Goal: Task Accomplishment & Management: Complete application form

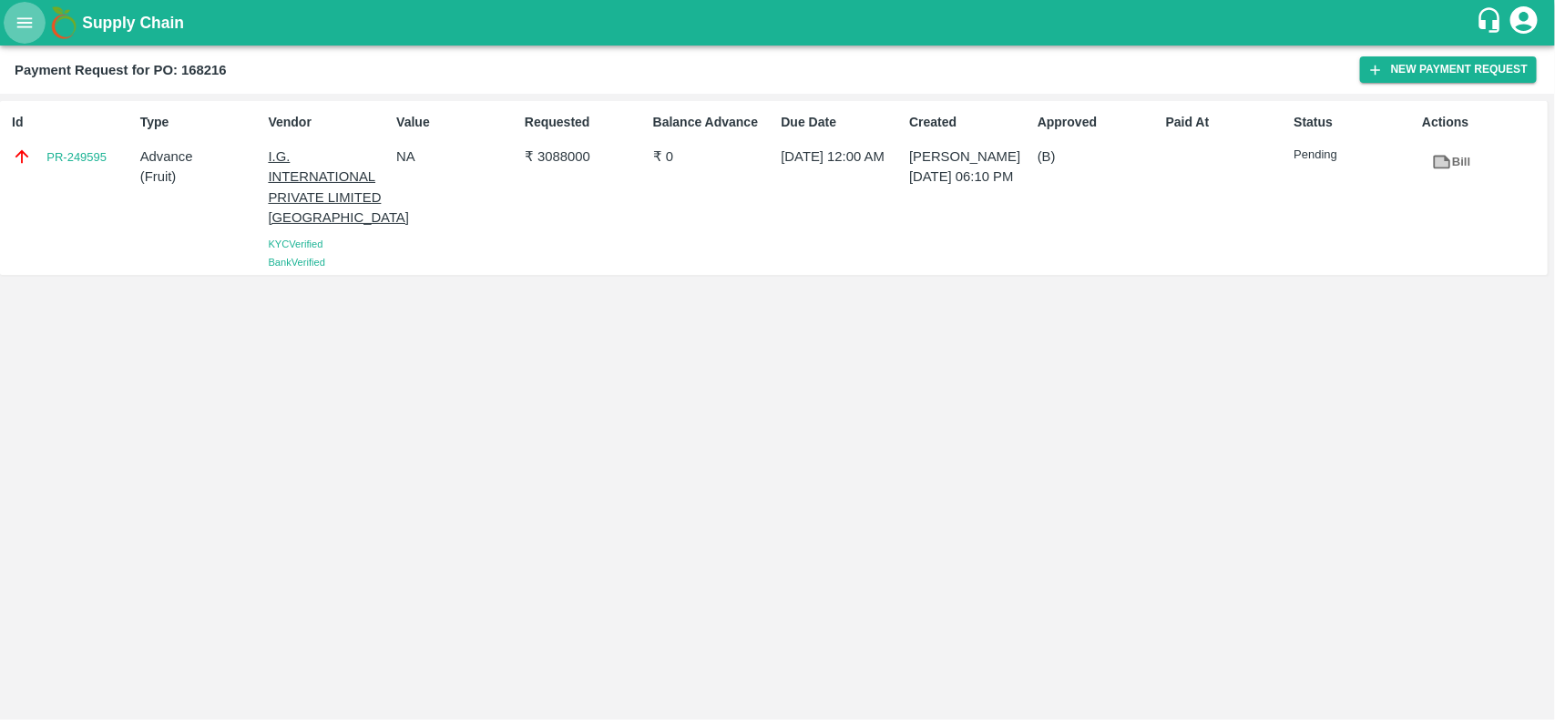
click at [9, 27] on button "open drawer" at bounding box center [25, 23] width 42 height 42
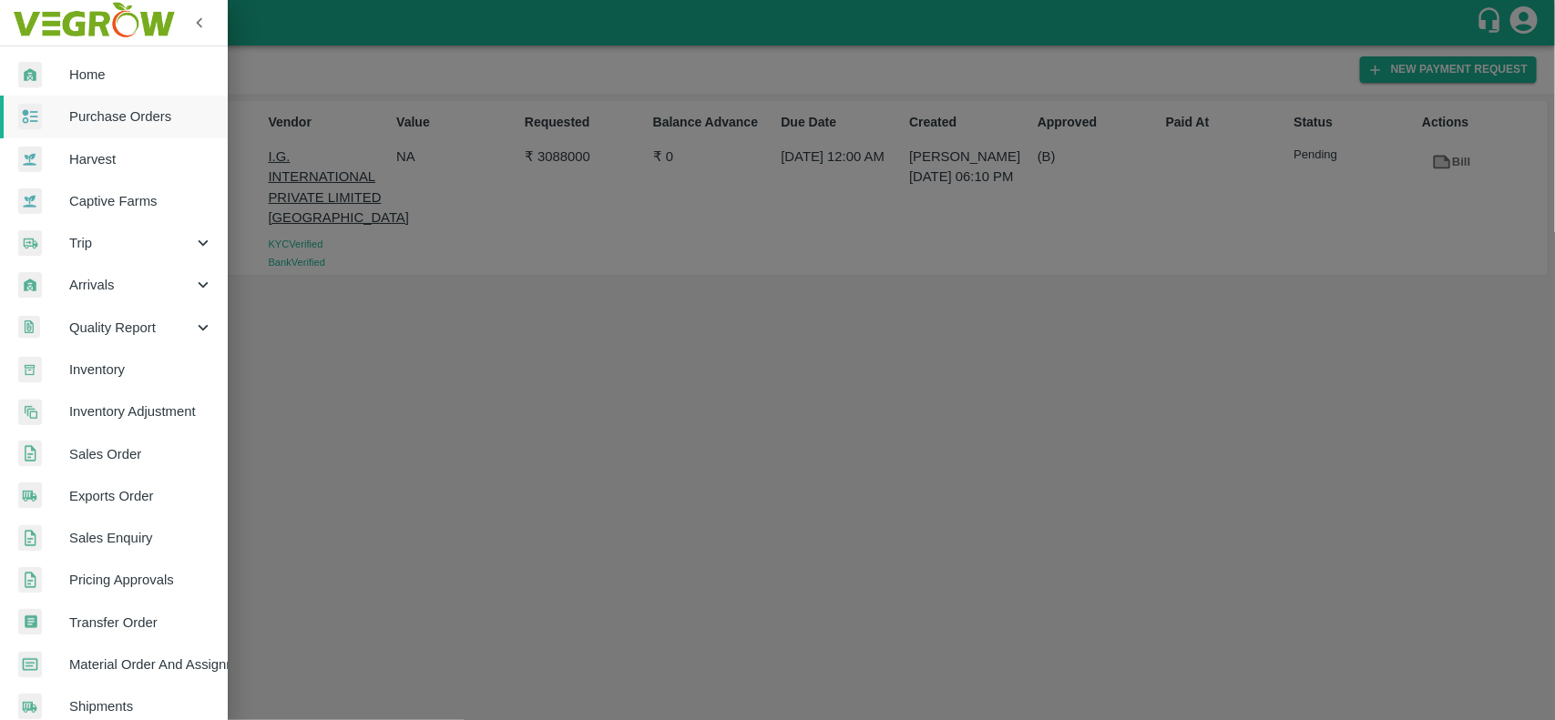
scroll to position [315, 0]
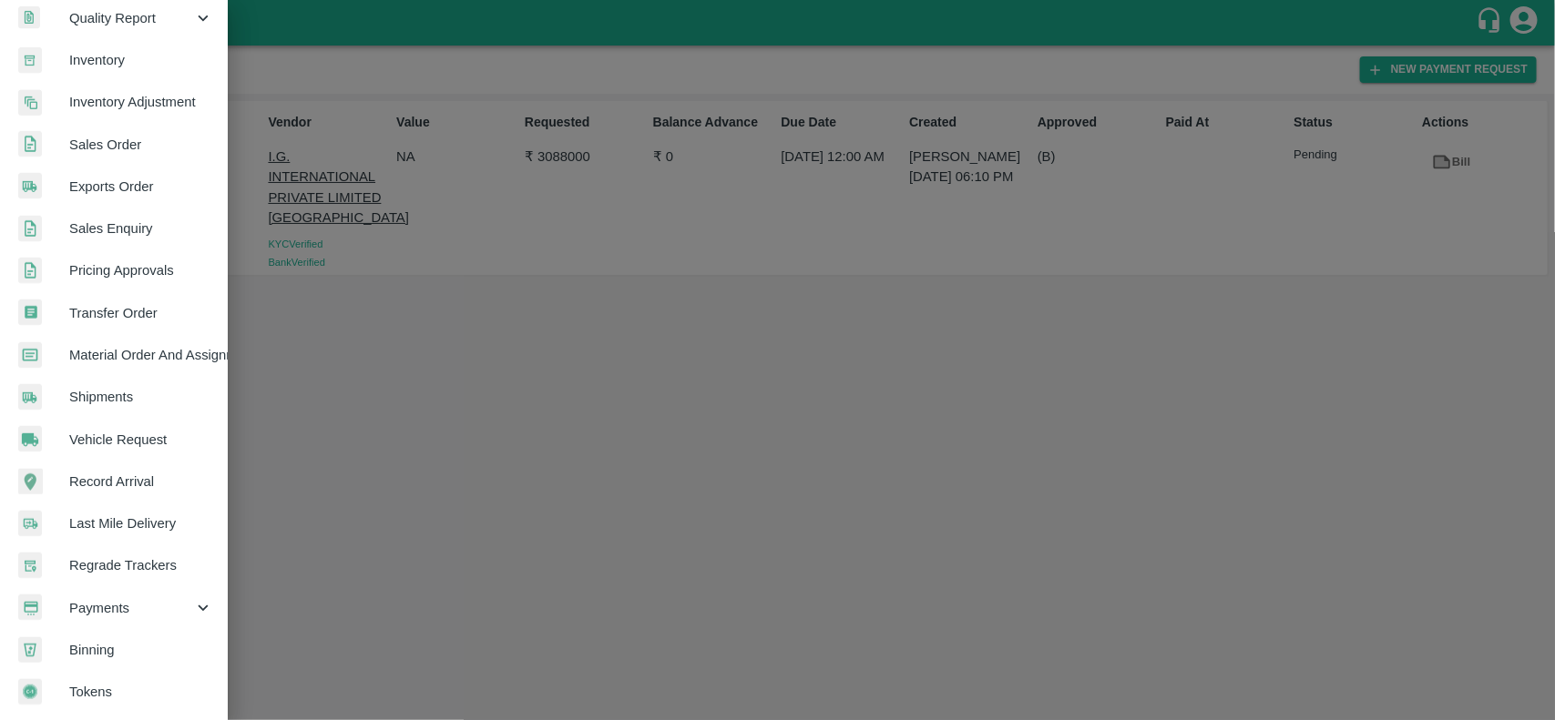
click at [107, 617] on div "Payments" at bounding box center [114, 608] width 228 height 42
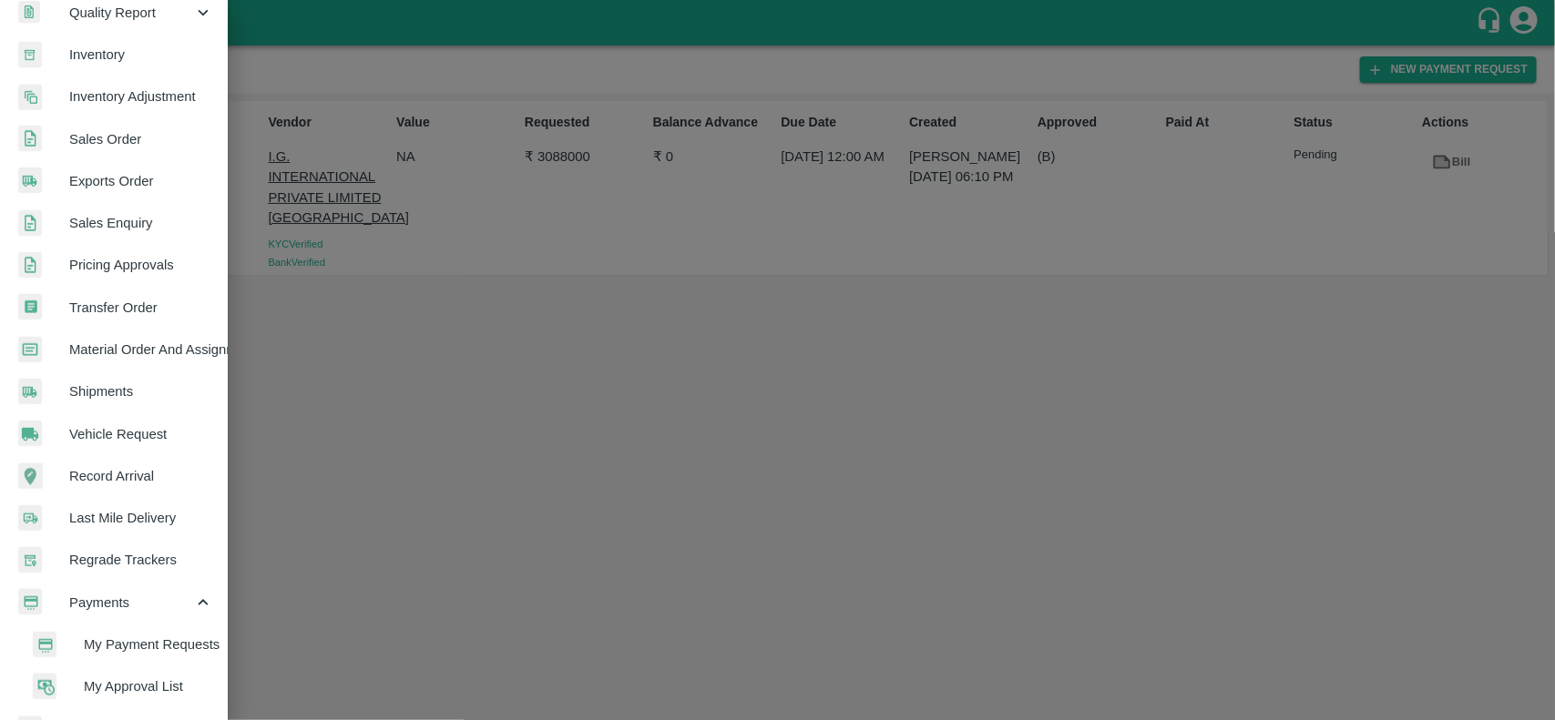
click at [119, 639] on span "My Payment Requests" at bounding box center [148, 645] width 129 height 20
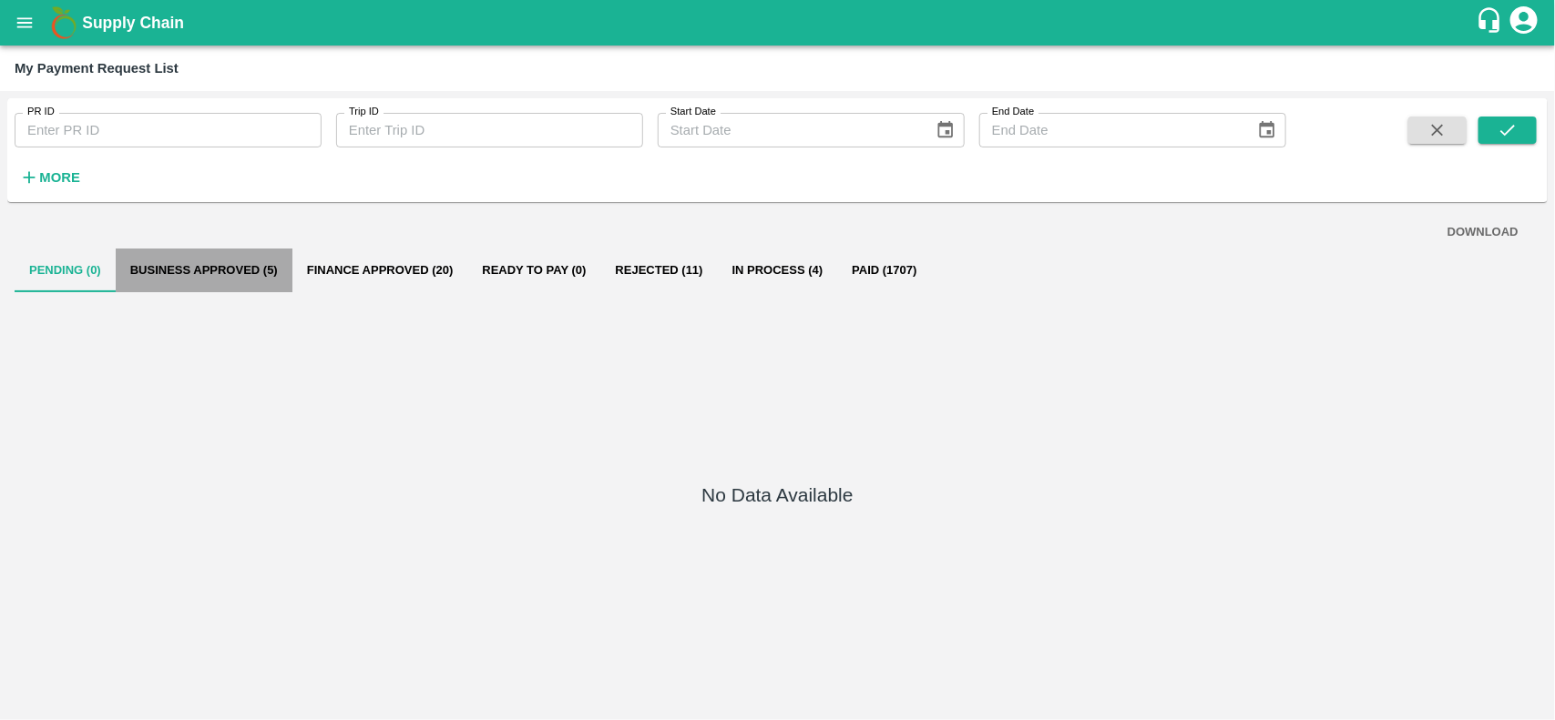
click at [217, 257] on button "Business Approved (5)" at bounding box center [204, 271] width 177 height 44
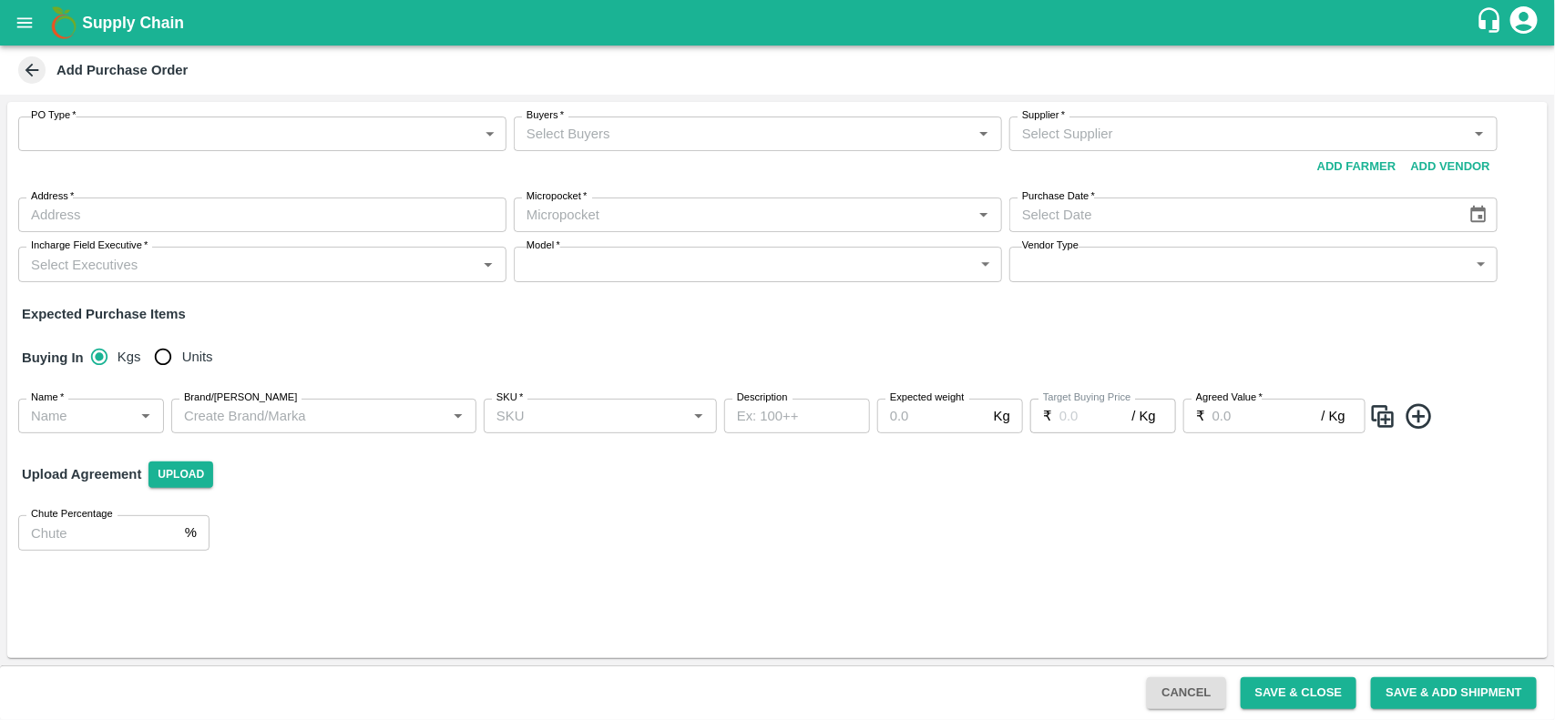
type input "NA"
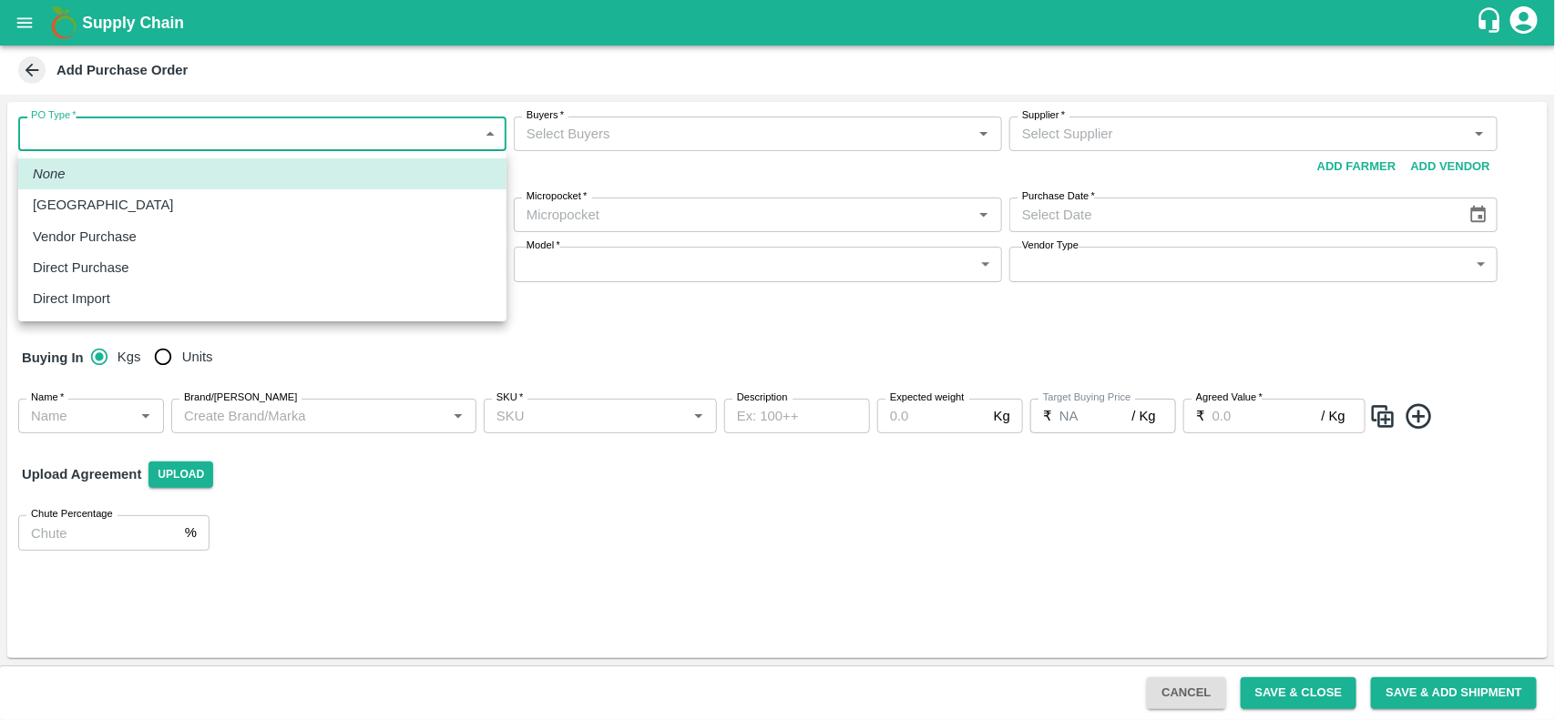
click at [147, 139] on body "Supply Chain Add Purchase Order PO Type   * ​ PO Type Buyers   * Buyers   * Sup…" at bounding box center [777, 360] width 1555 height 720
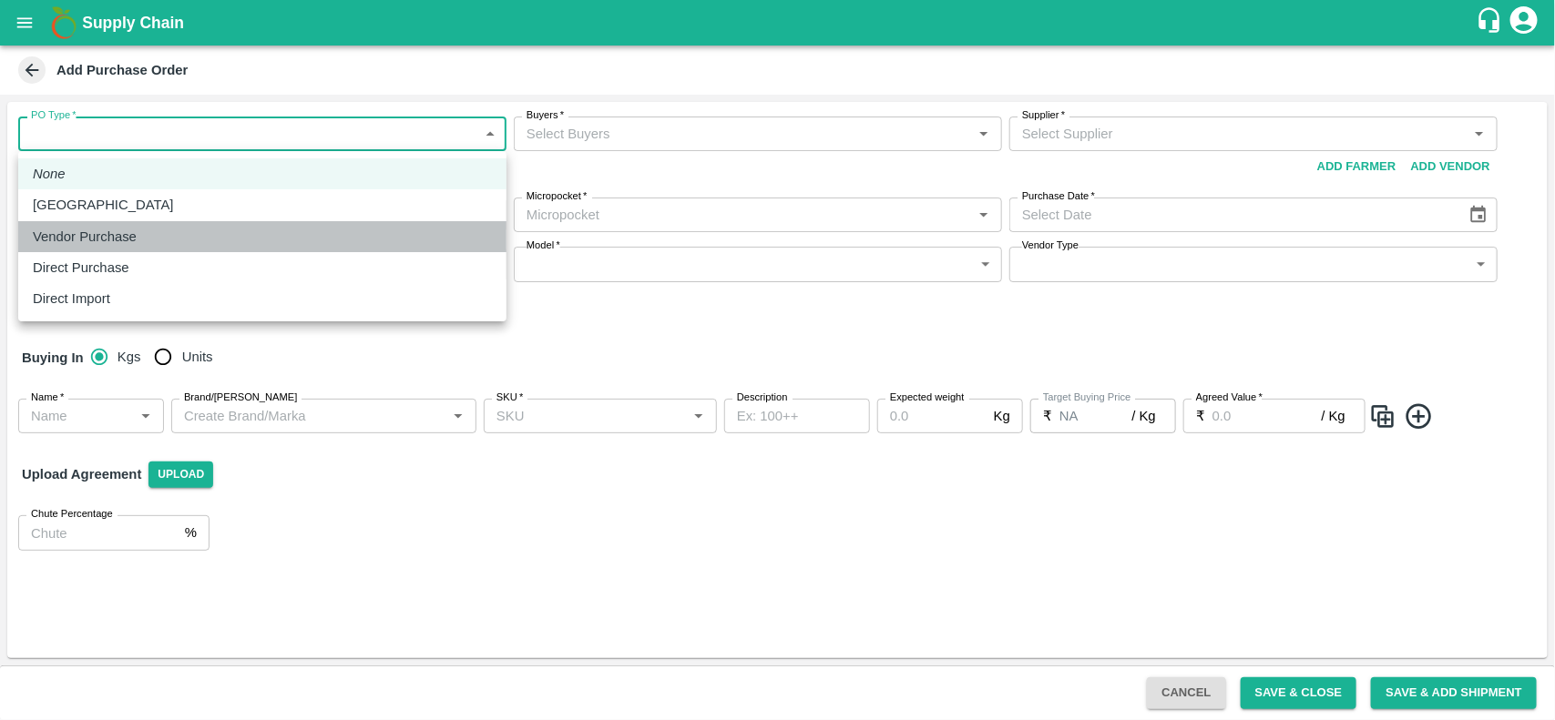
click at [121, 241] on p "Vendor Purchase" at bounding box center [85, 237] width 104 height 20
type input "2"
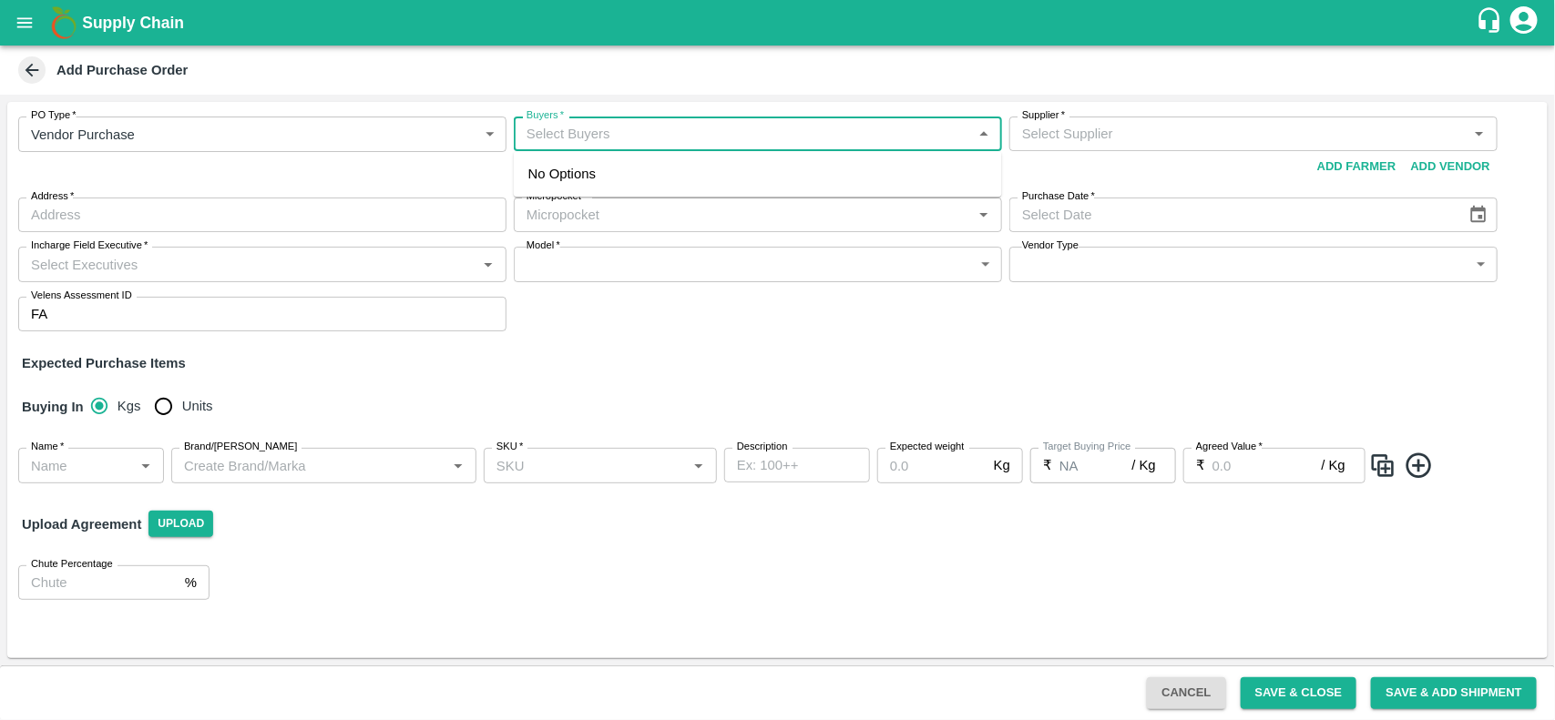
click at [603, 142] on input "Buyers   *" at bounding box center [742, 134] width 447 height 24
type input "neet"
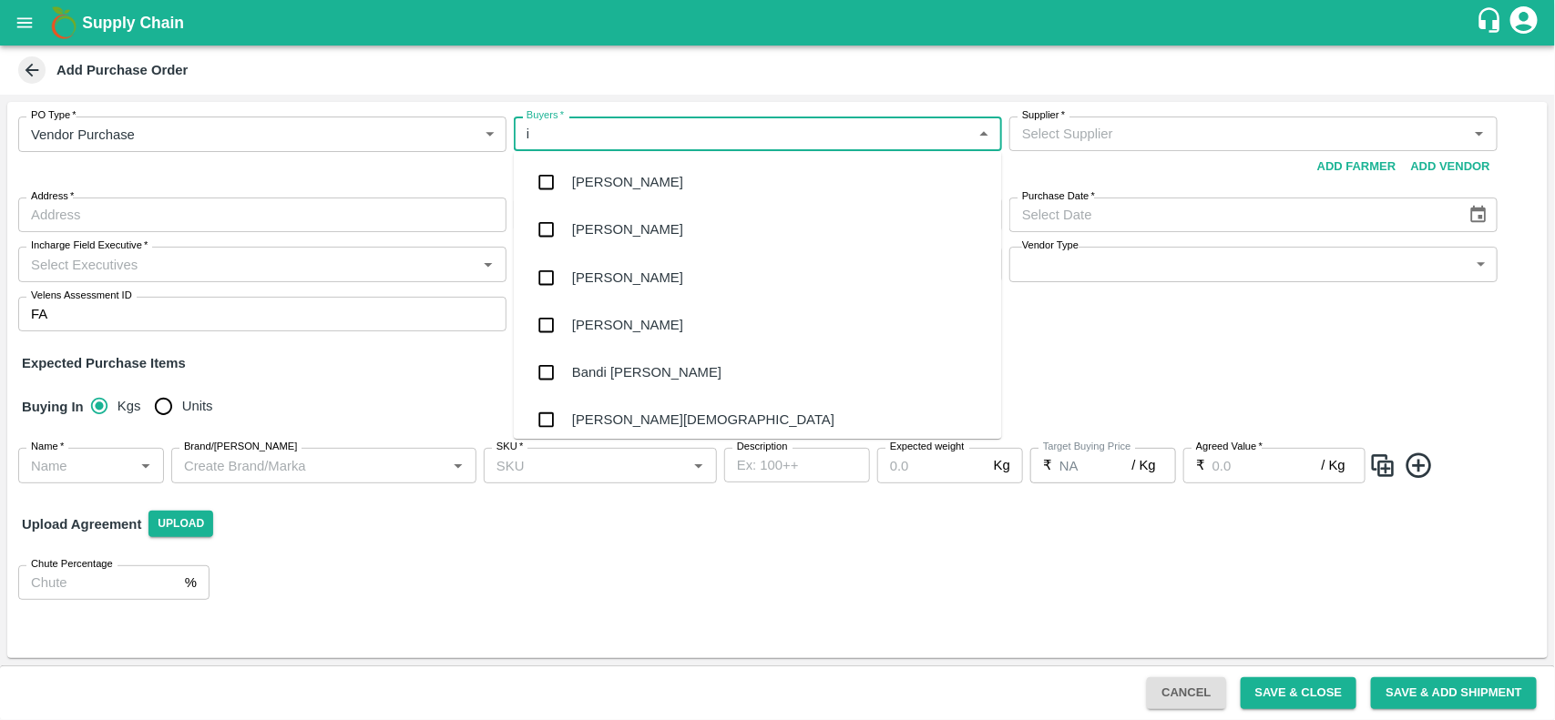
type input "i"
type input "nee"
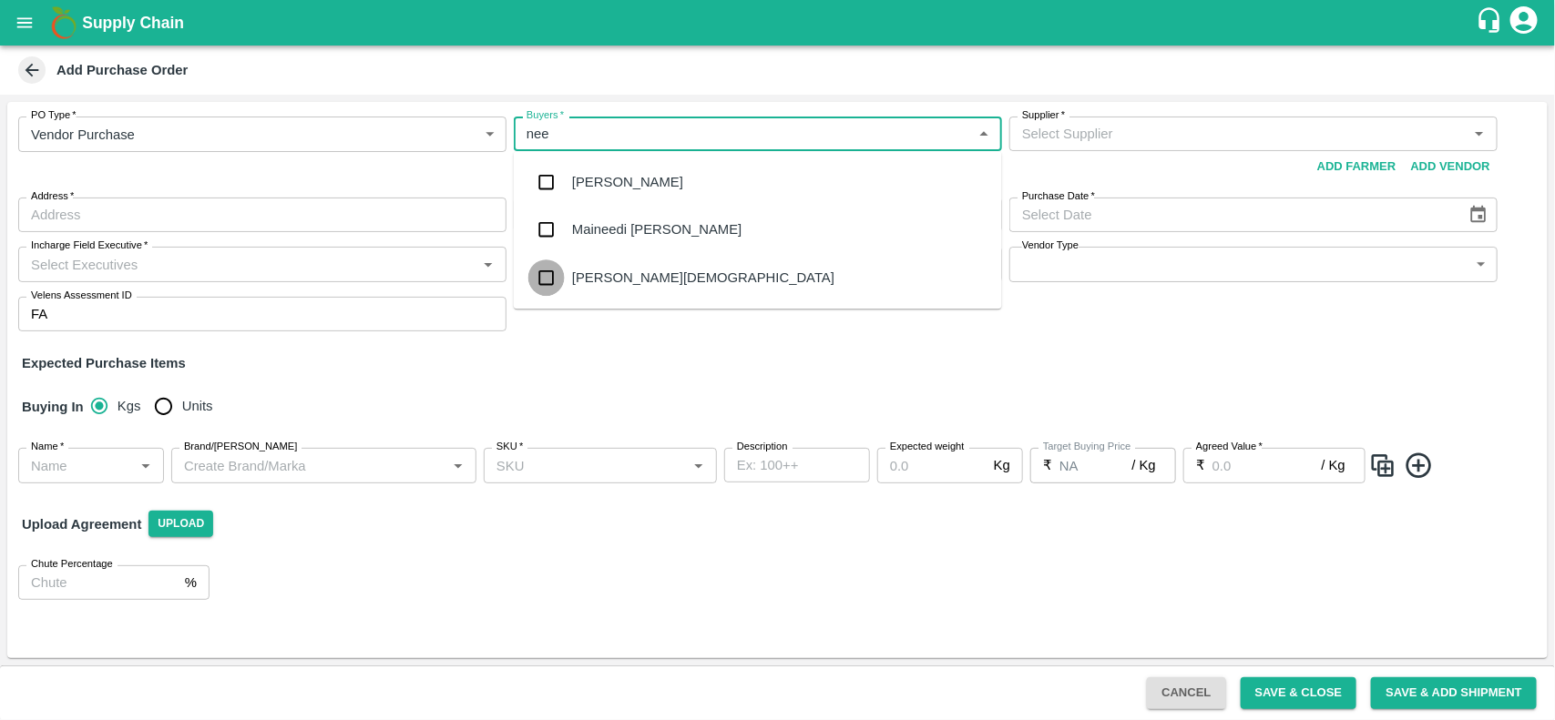
click at [546, 279] on input "checkbox" at bounding box center [546, 278] width 36 height 36
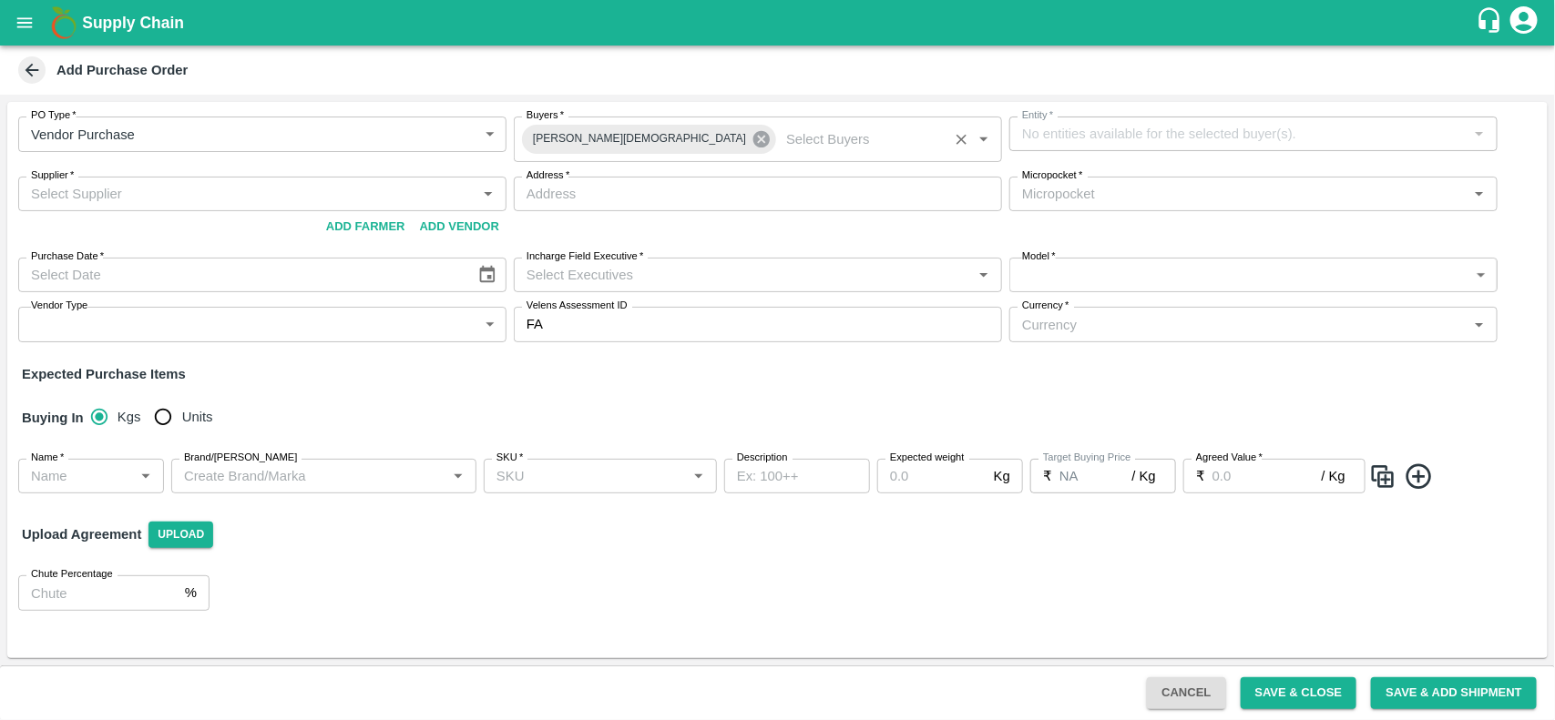
click at [753, 144] on icon at bounding box center [761, 139] width 16 height 16
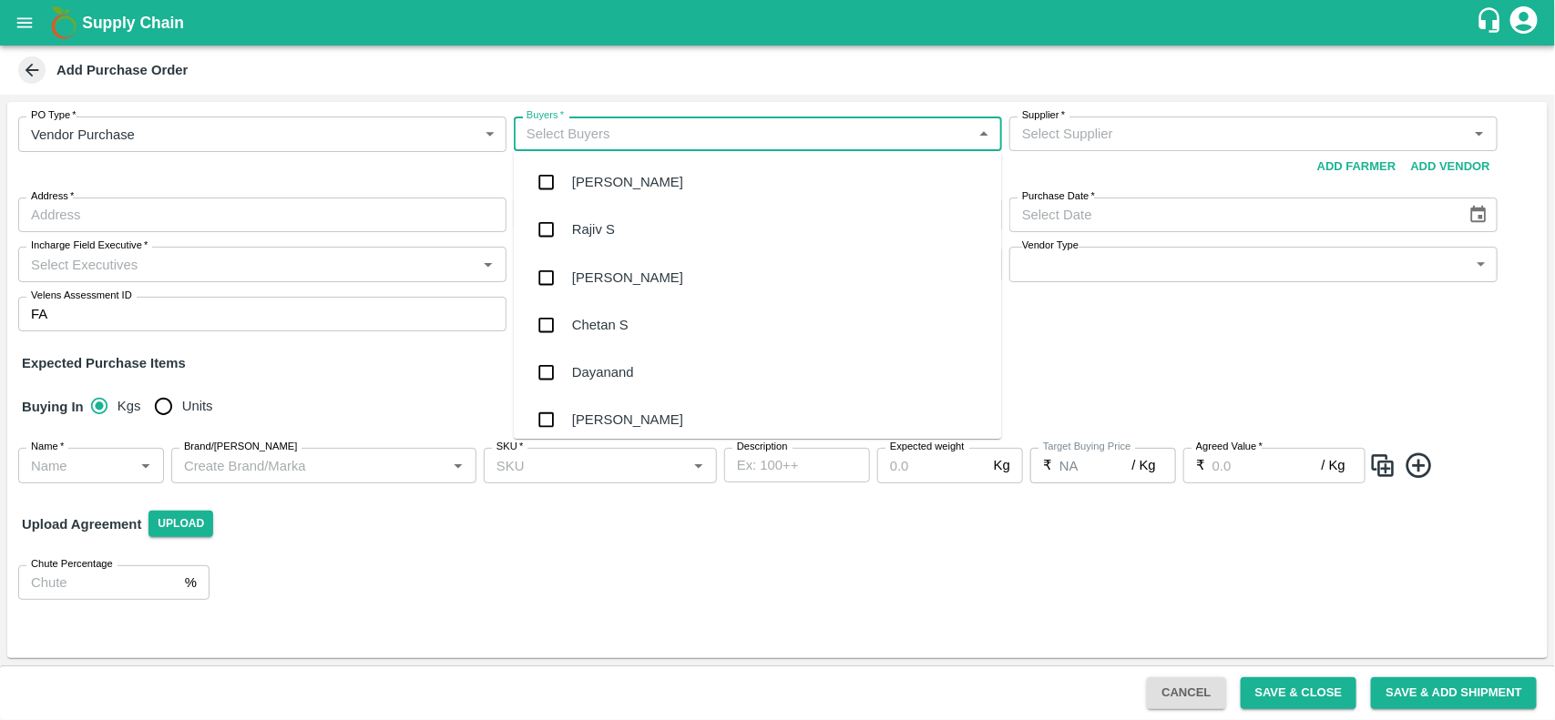
click at [617, 141] on input "Buyers   *" at bounding box center [742, 134] width 447 height 24
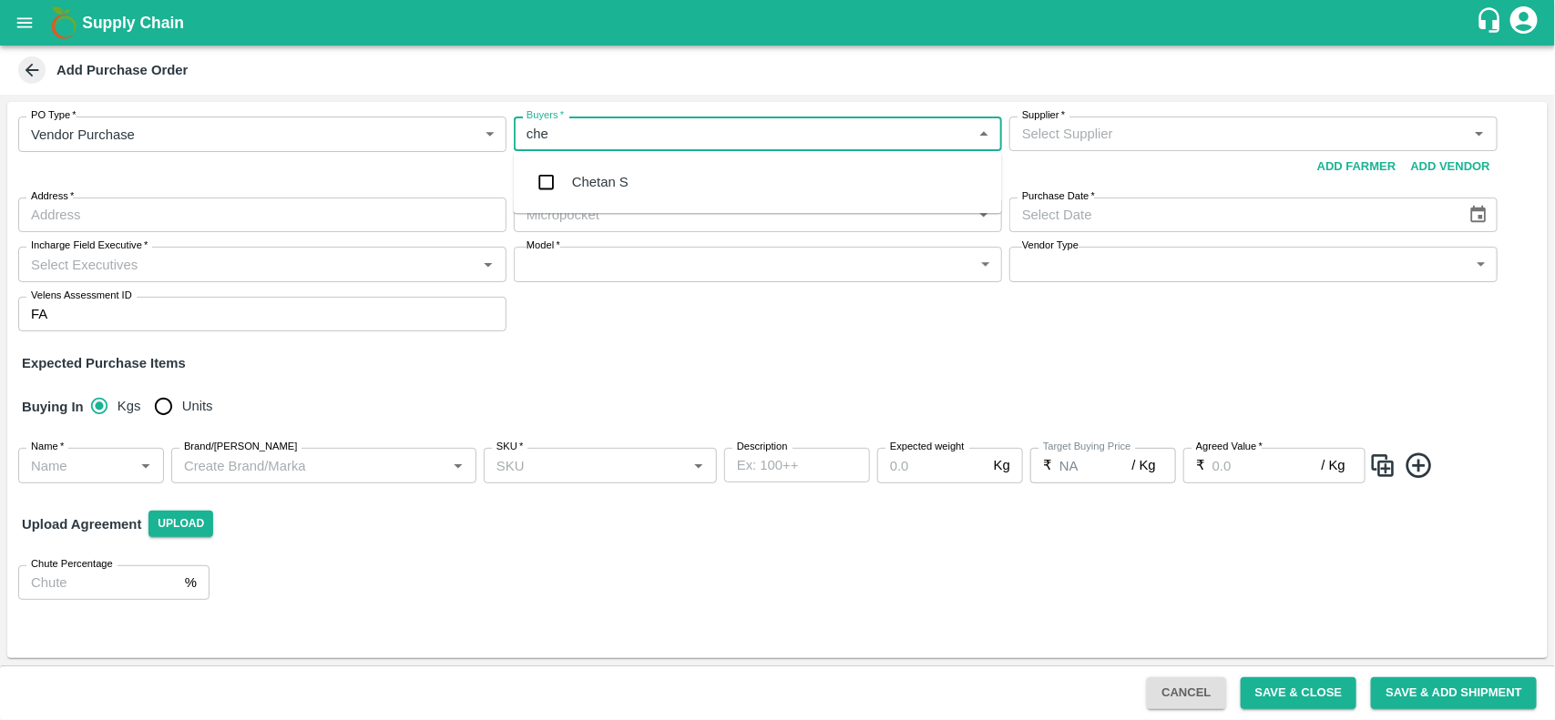
type input "chet"
click at [540, 180] on input "checkbox" at bounding box center [546, 182] width 36 height 36
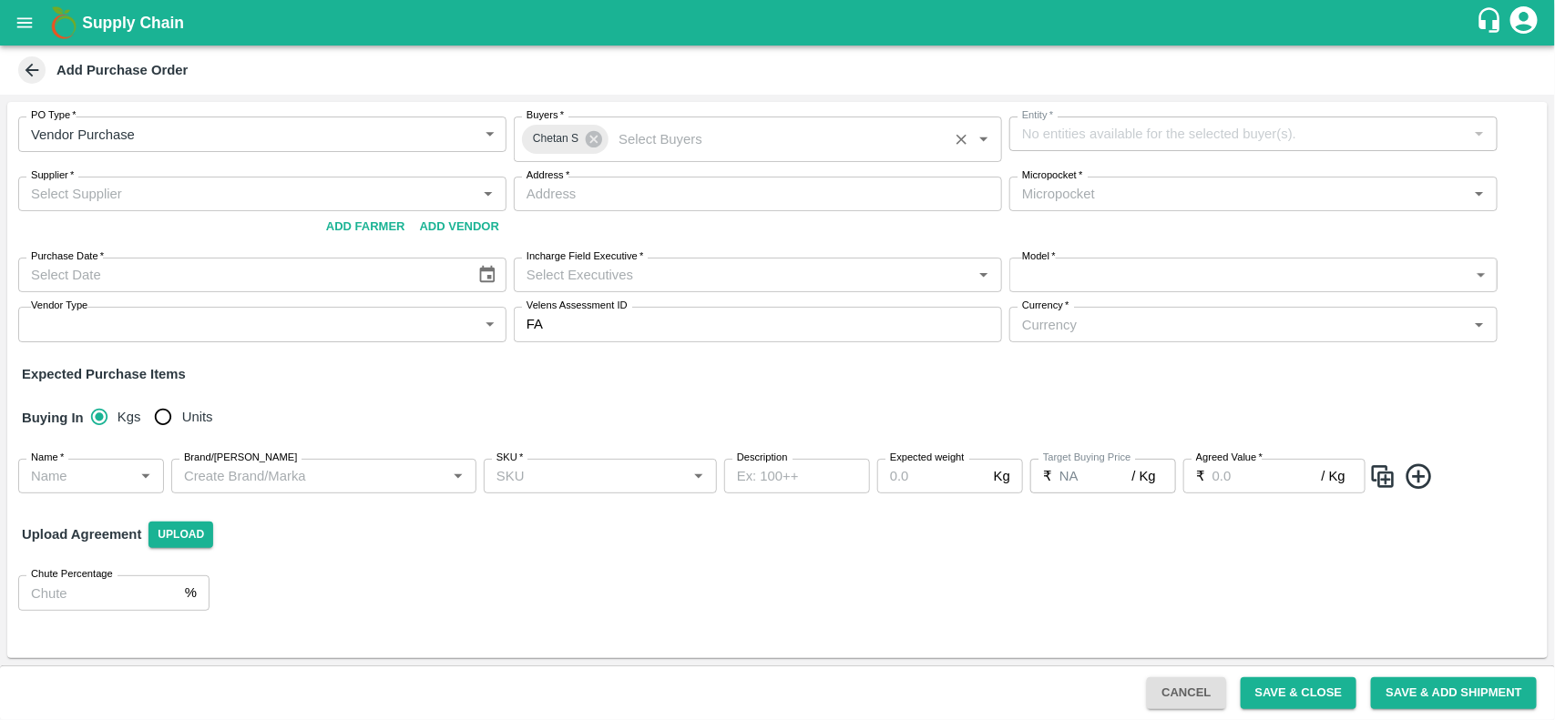
click at [820, 128] on input "Buyers   *" at bounding box center [777, 140] width 332 height 24
click at [16, 26] on icon "open drawer" at bounding box center [25, 23] width 20 height 20
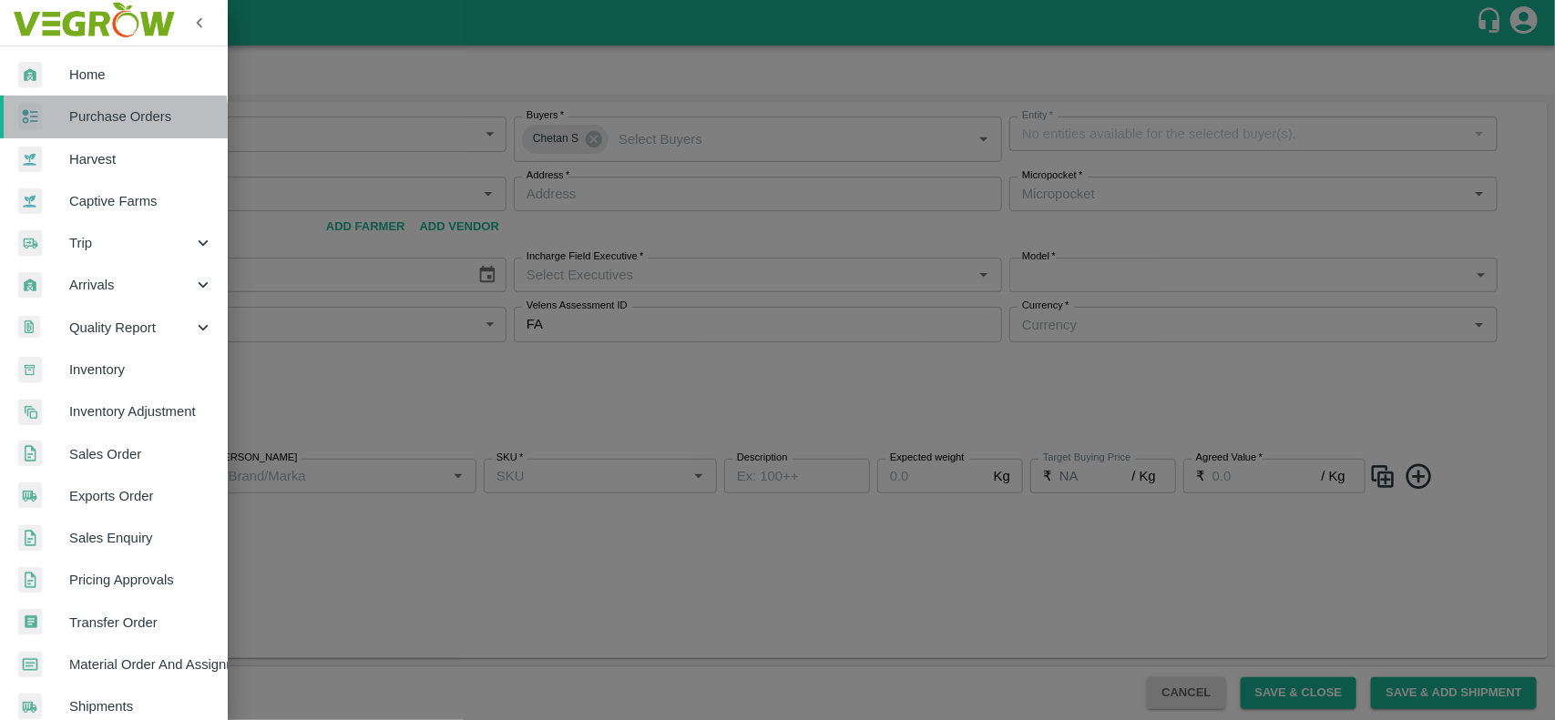
click at [44, 129] on div at bounding box center [43, 117] width 51 height 26
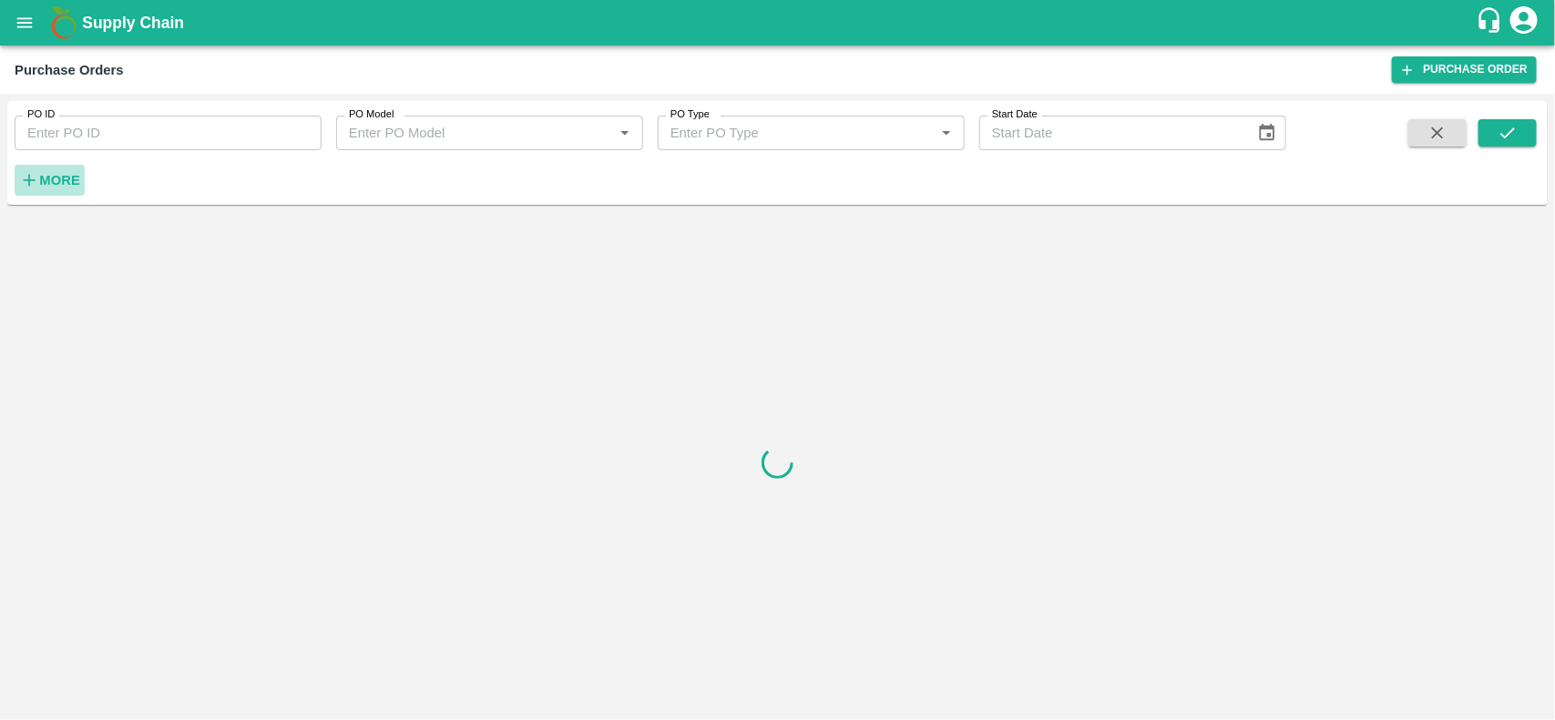
click at [46, 167] on button "More" at bounding box center [50, 180] width 70 height 31
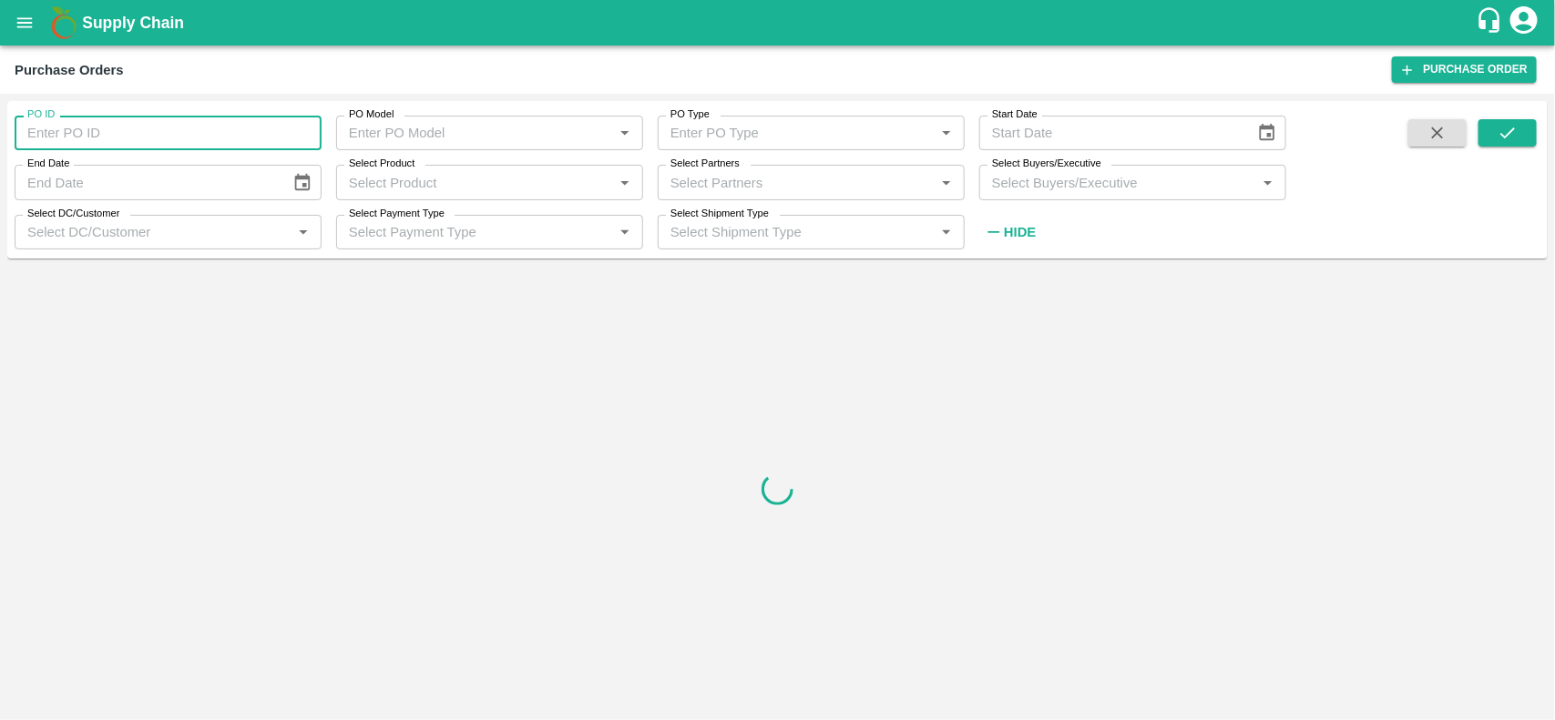
click at [66, 134] on input "PO ID" at bounding box center [168, 133] width 307 height 35
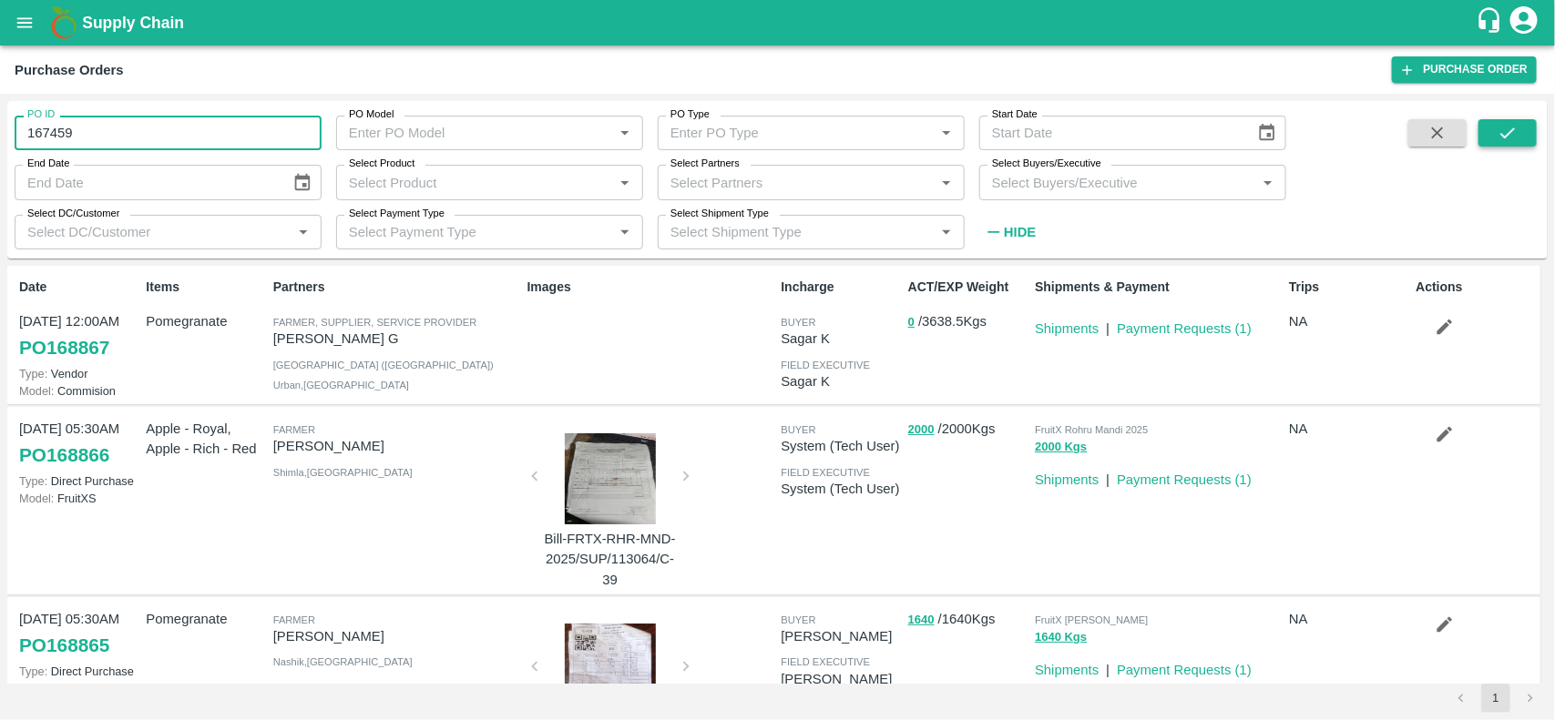
type input "167459"
click at [1515, 128] on icon "submit" at bounding box center [1507, 133] width 20 height 20
